Goal: Task Accomplishment & Management: Use online tool/utility

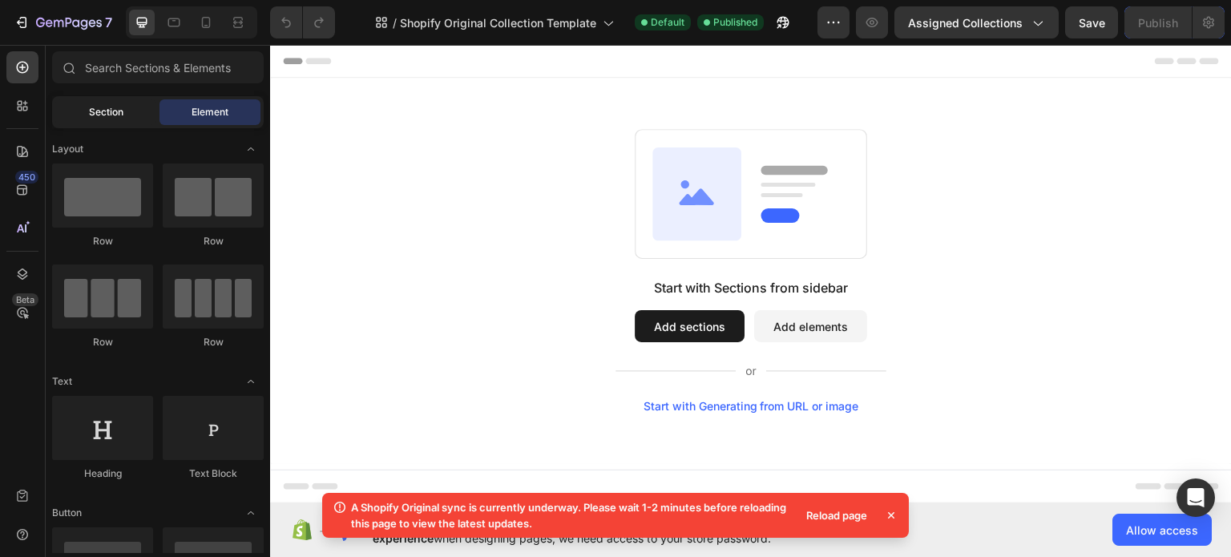
click at [103, 111] on span "Section" at bounding box center [106, 112] width 34 height 14
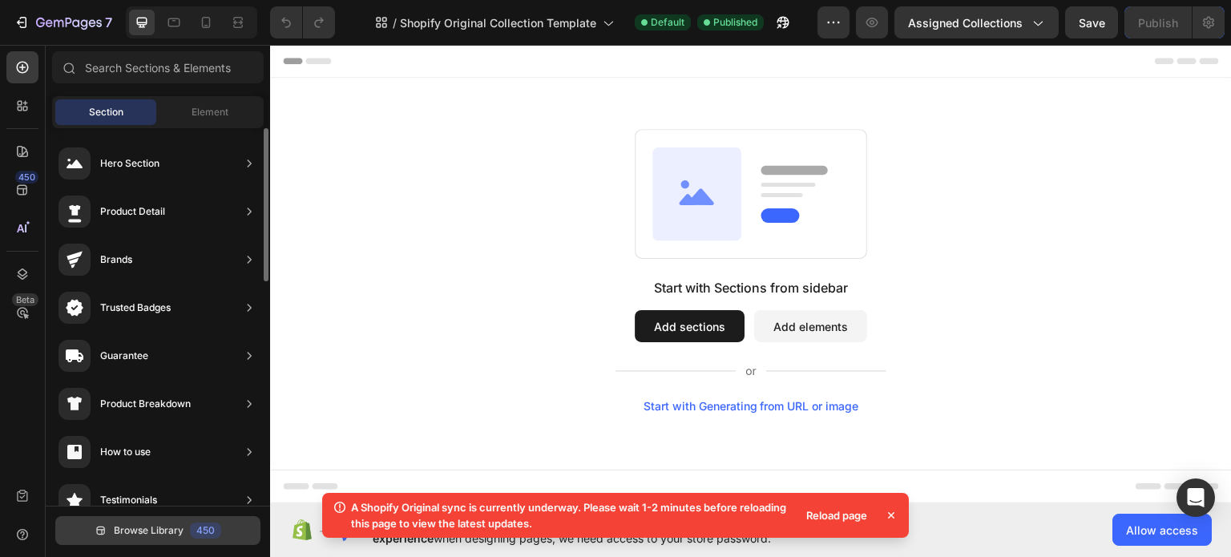
click at [169, 524] on span "Browse Library" at bounding box center [149, 530] width 70 height 14
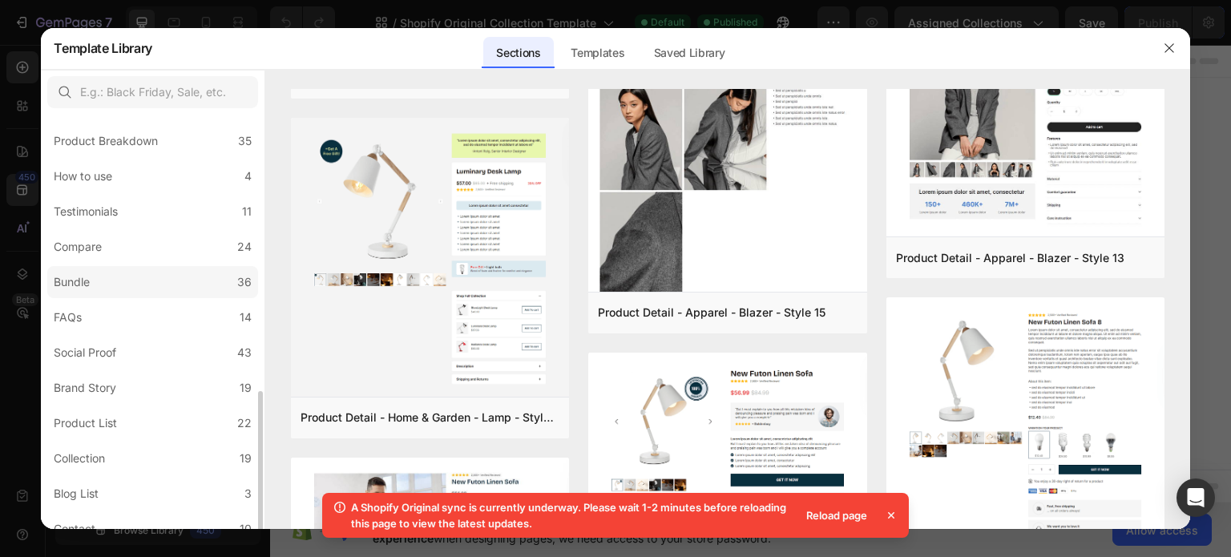
scroll to position [321, 0]
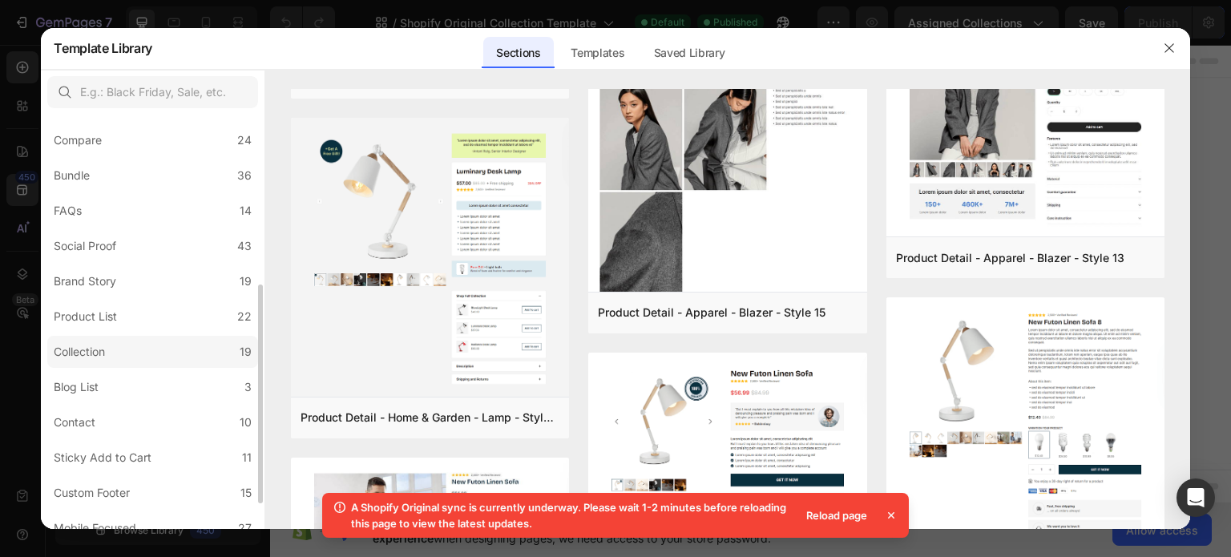
click at [138, 352] on label "Collection 19" at bounding box center [152, 352] width 211 height 32
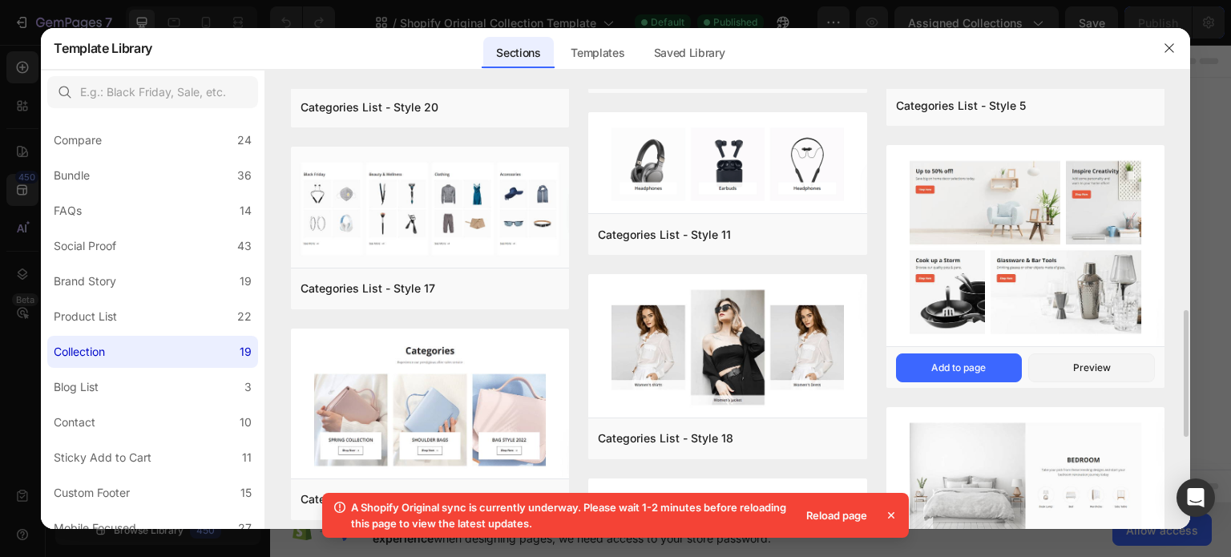
scroll to position [1087, 0]
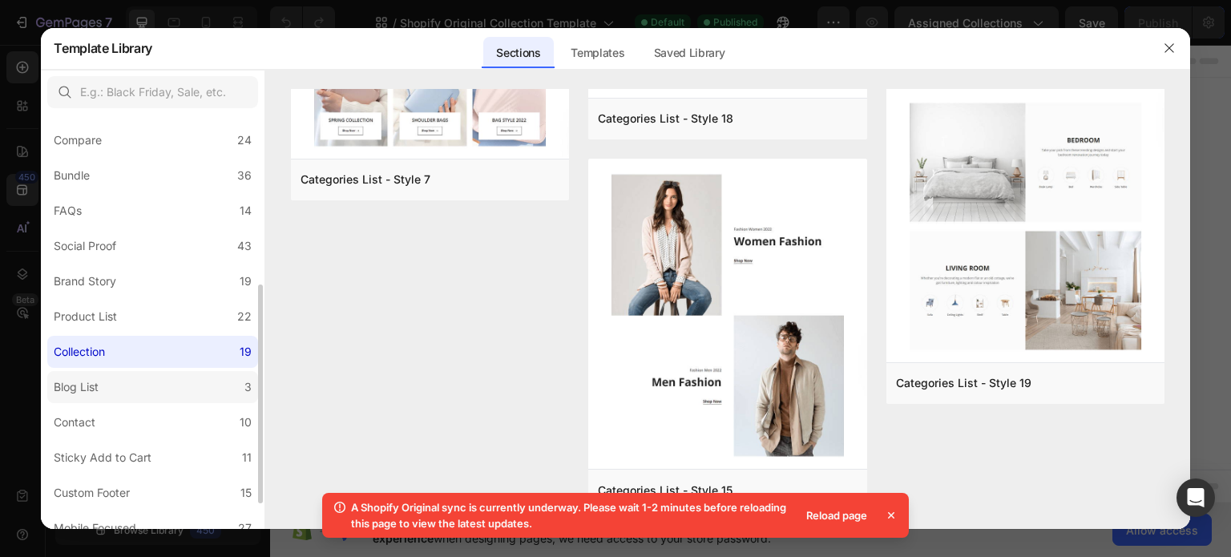
click at [165, 376] on label "Blog List 3" at bounding box center [152, 387] width 211 height 32
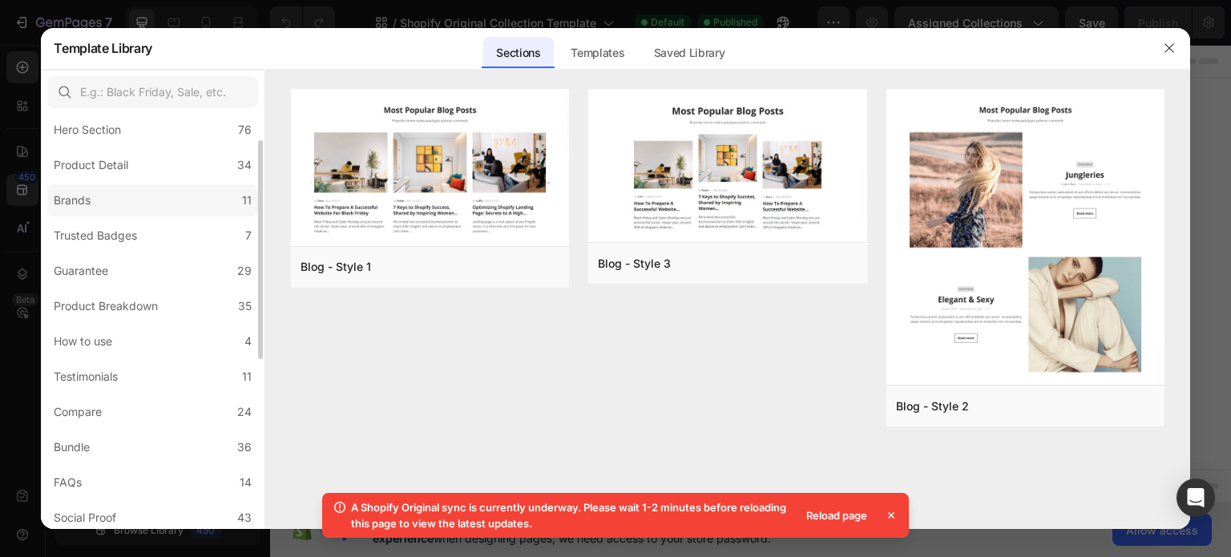
scroll to position [0, 0]
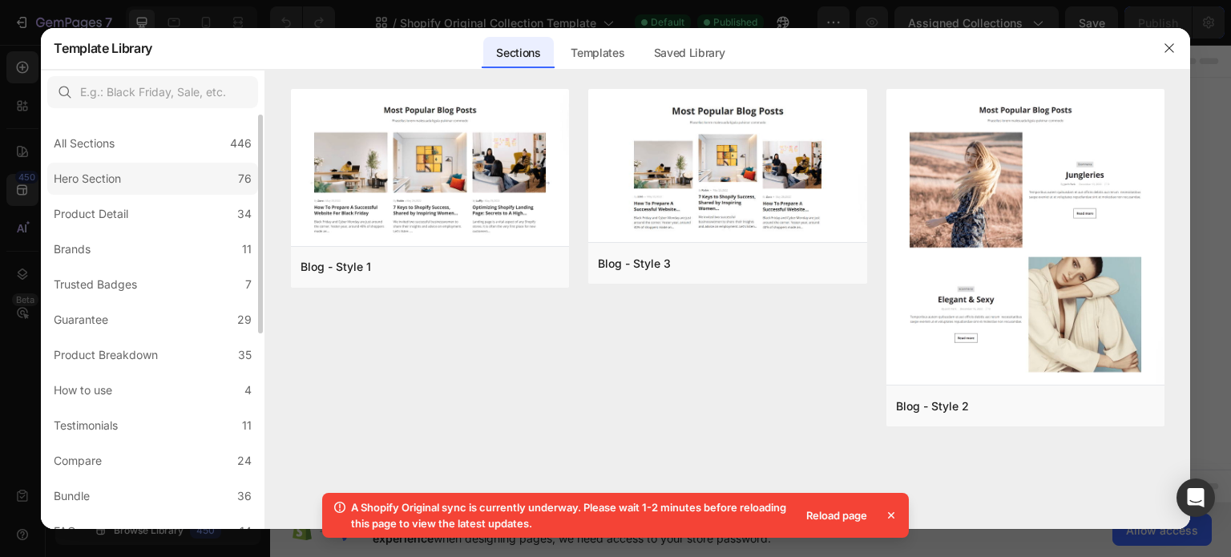
click at [123, 184] on div "Hero Section" at bounding box center [91, 178] width 74 height 19
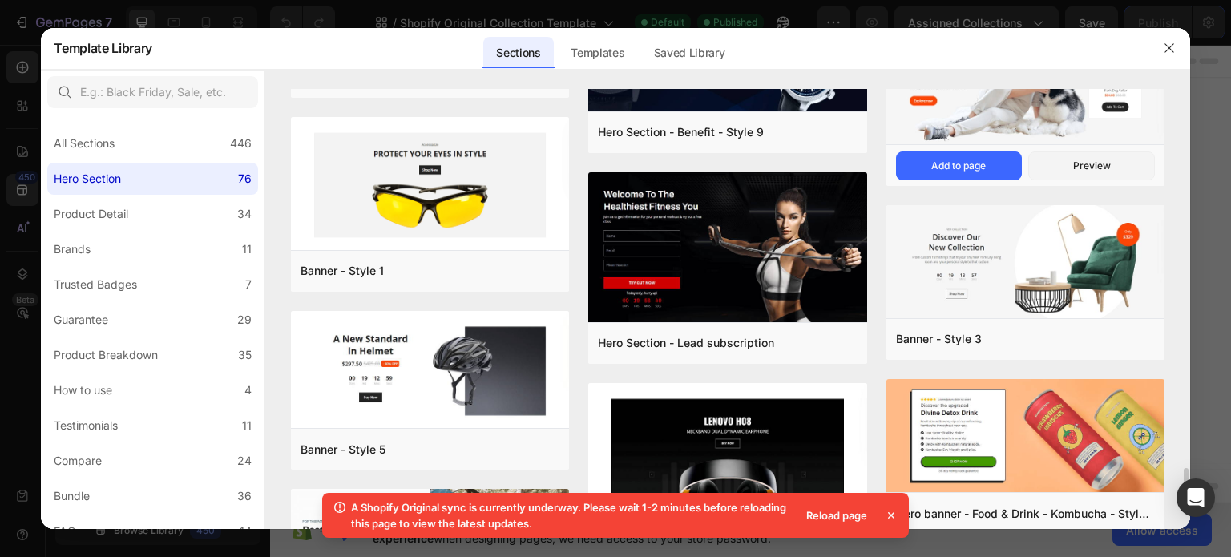
scroll to position [3863, 0]
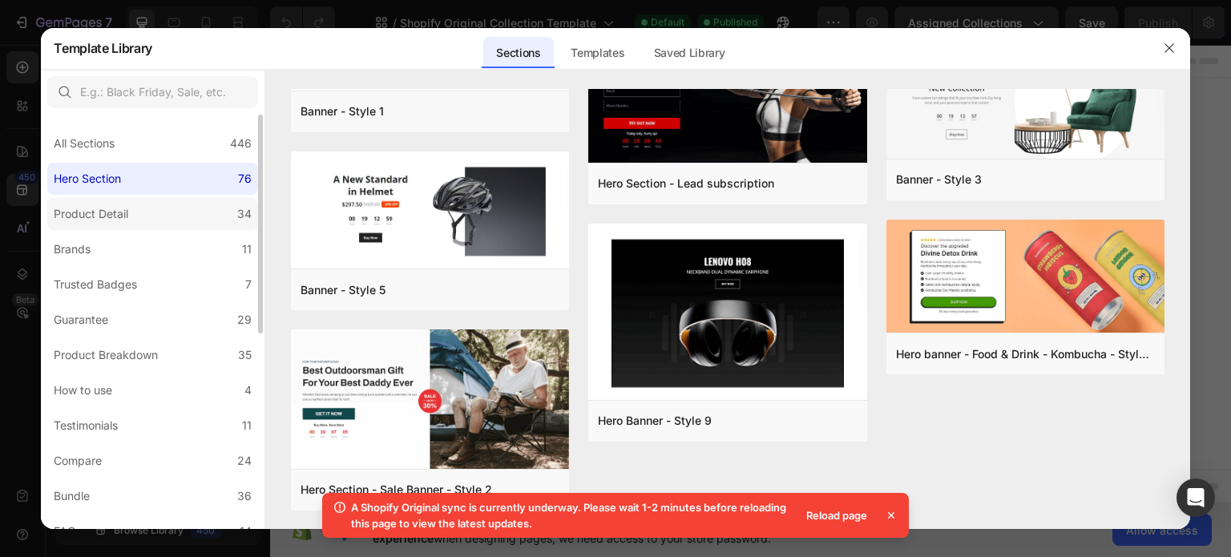
click at [105, 214] on div "Product Detail" at bounding box center [91, 213] width 75 height 19
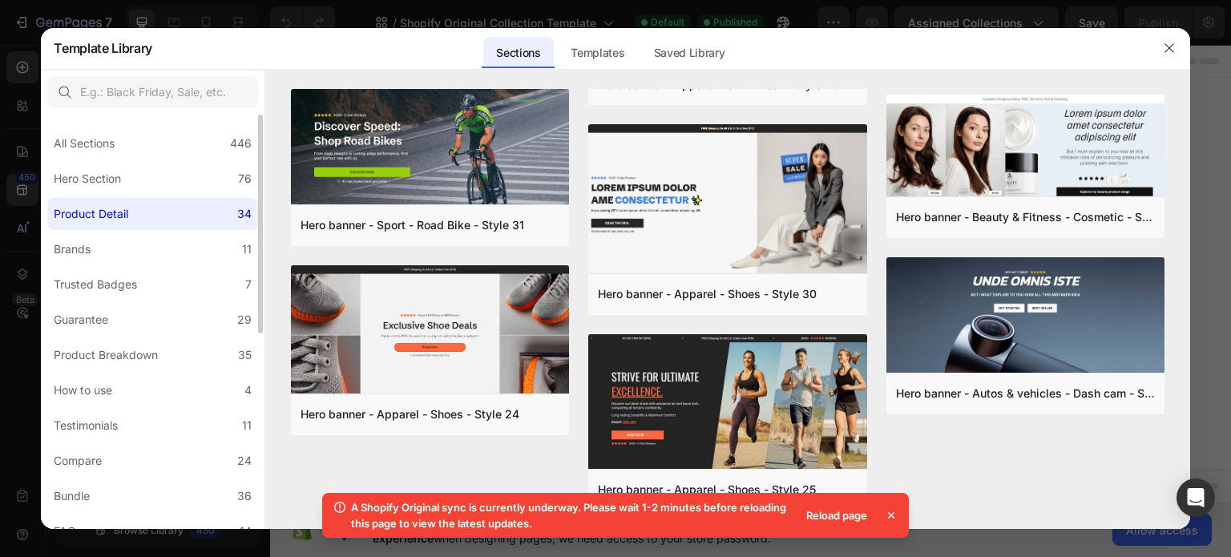
scroll to position [0, 0]
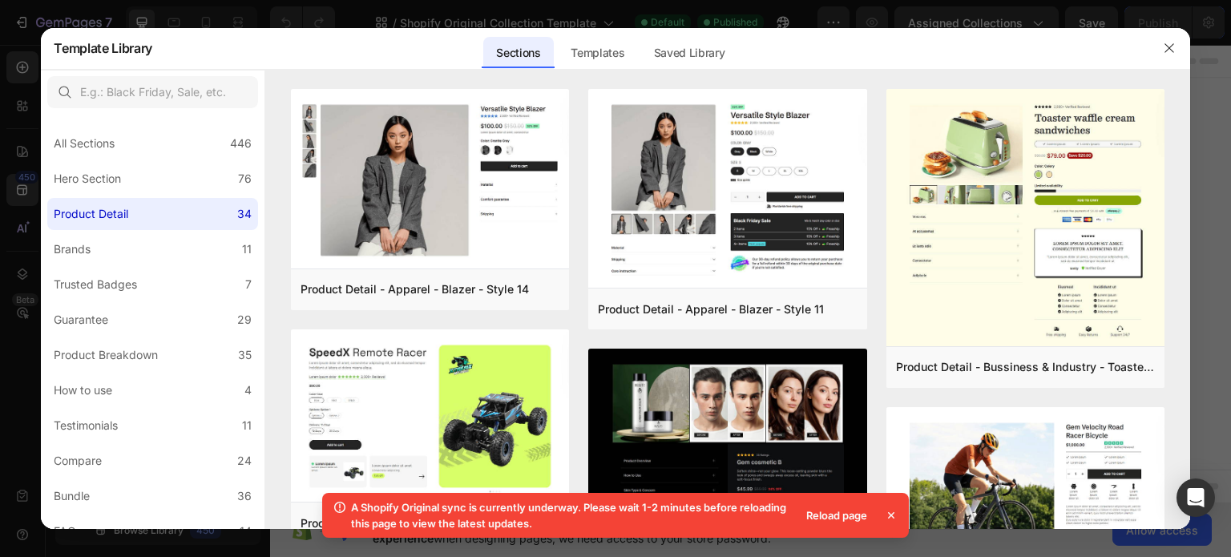
click at [833, 506] on div "Reload page" at bounding box center [837, 515] width 80 height 22
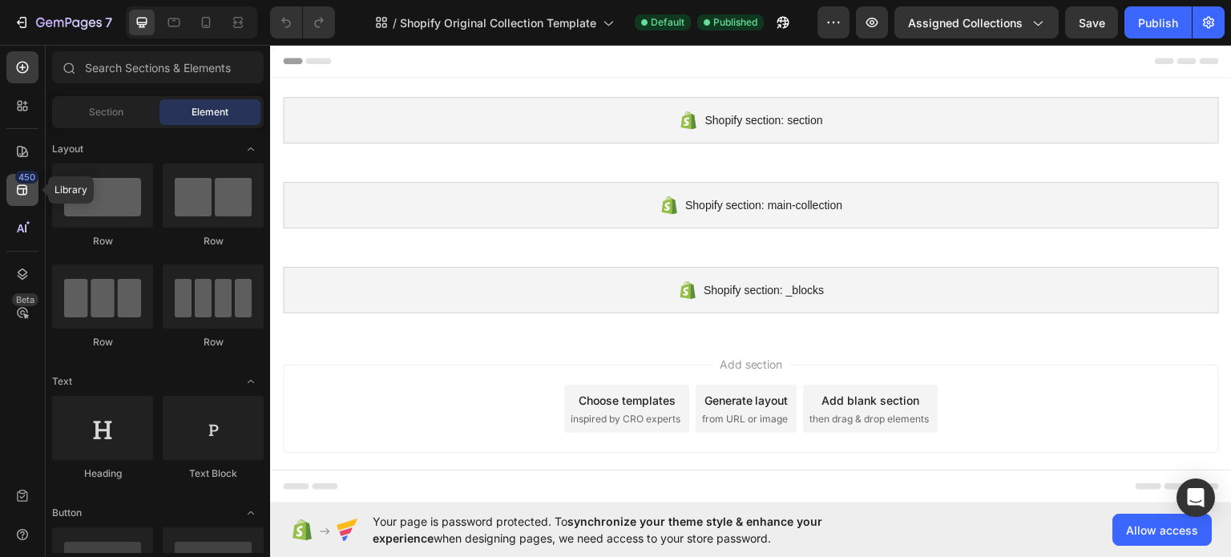
click at [28, 180] on div "450" at bounding box center [26, 177] width 23 height 13
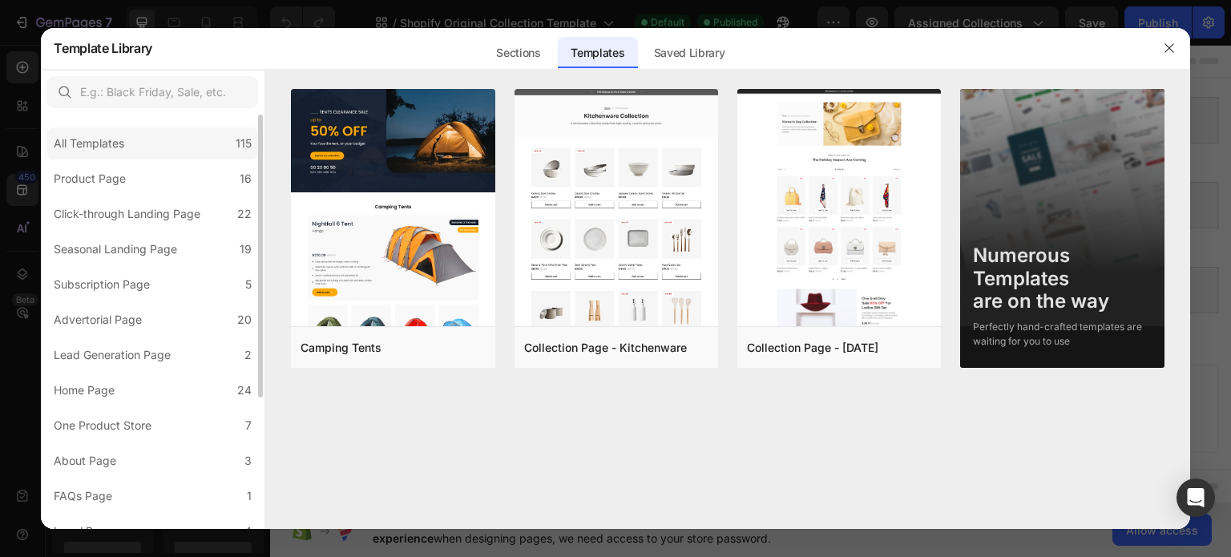
click at [134, 136] on div "All Templates 115" at bounding box center [152, 143] width 211 height 32
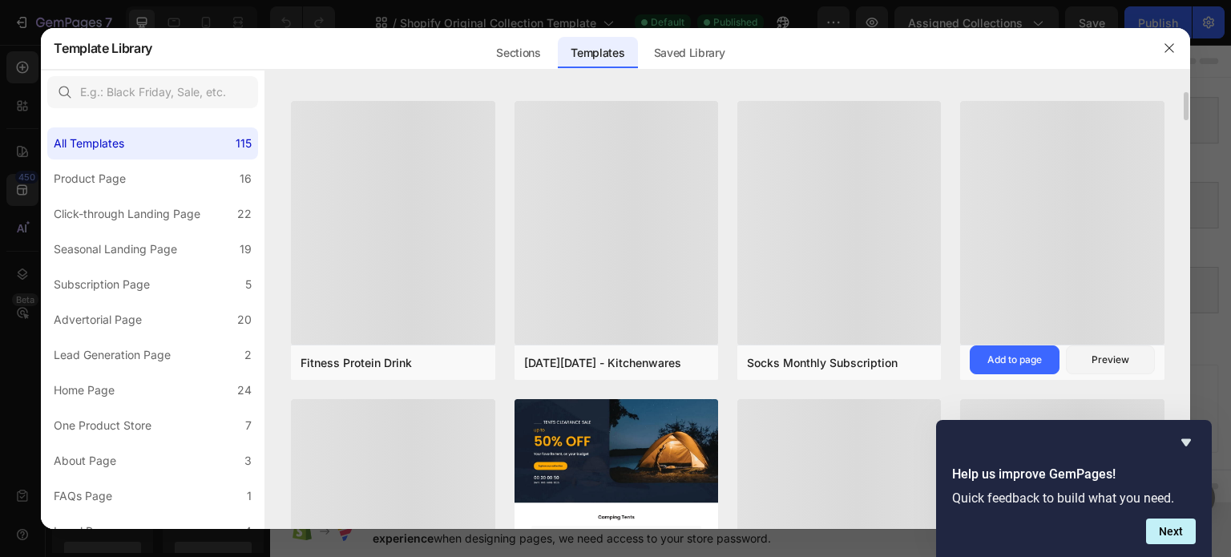
scroll to position [5039, 0]
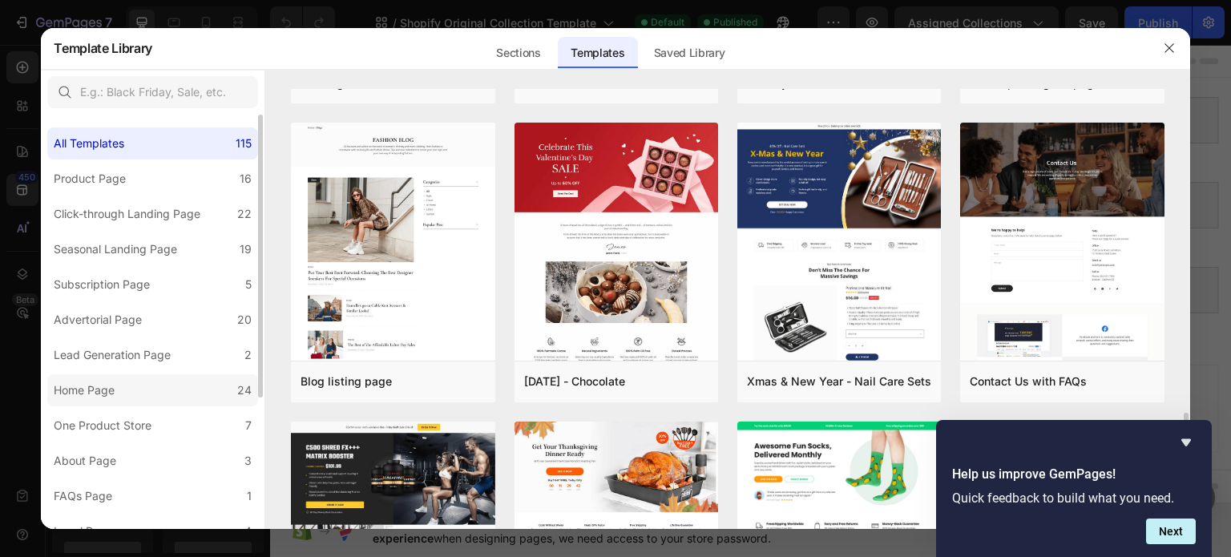
click at [167, 391] on label "Home Page 24" at bounding box center [152, 390] width 211 height 32
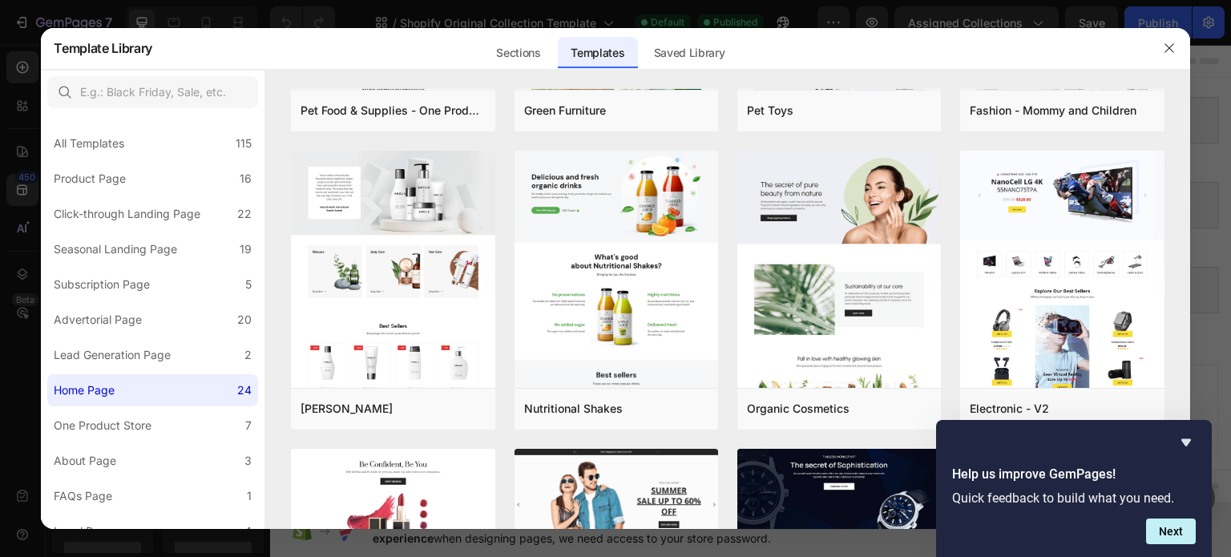
scroll to position [107, 0]
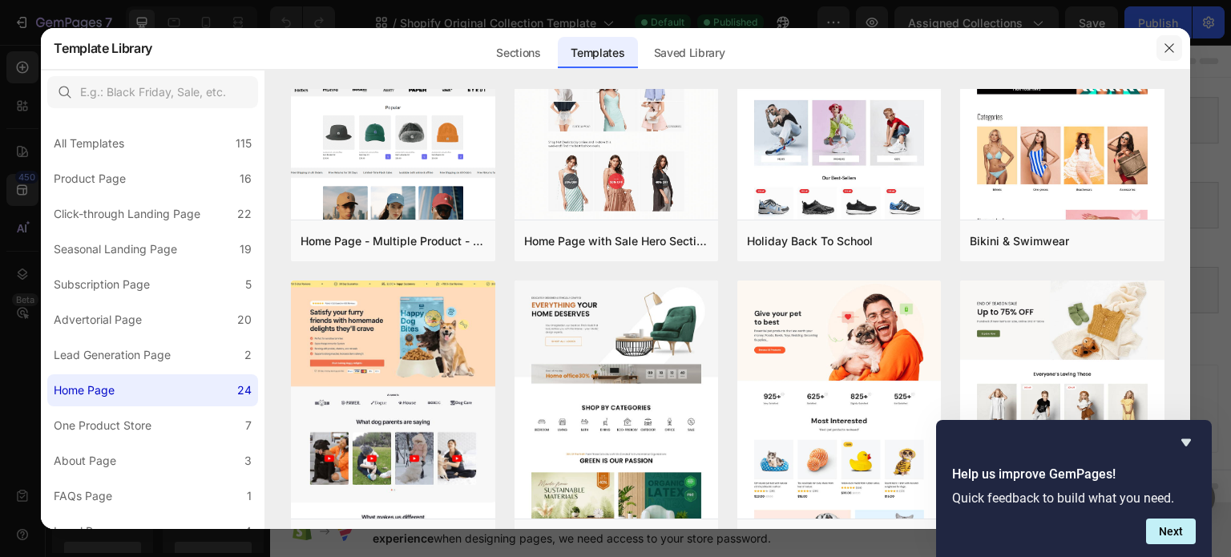
click at [1160, 47] on button "button" at bounding box center [1169, 48] width 26 height 26
